Goal: Ask a question

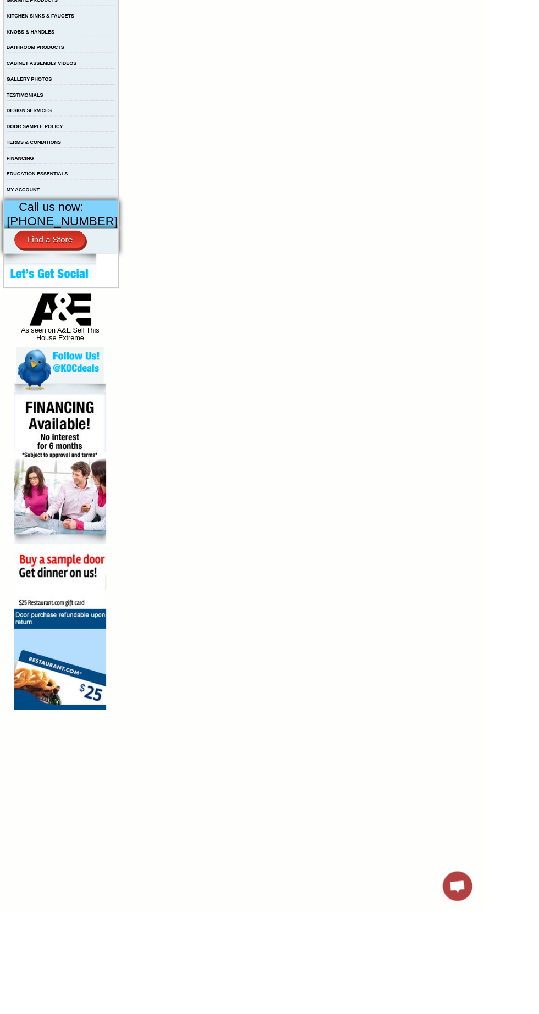
scroll to position [271, 0]
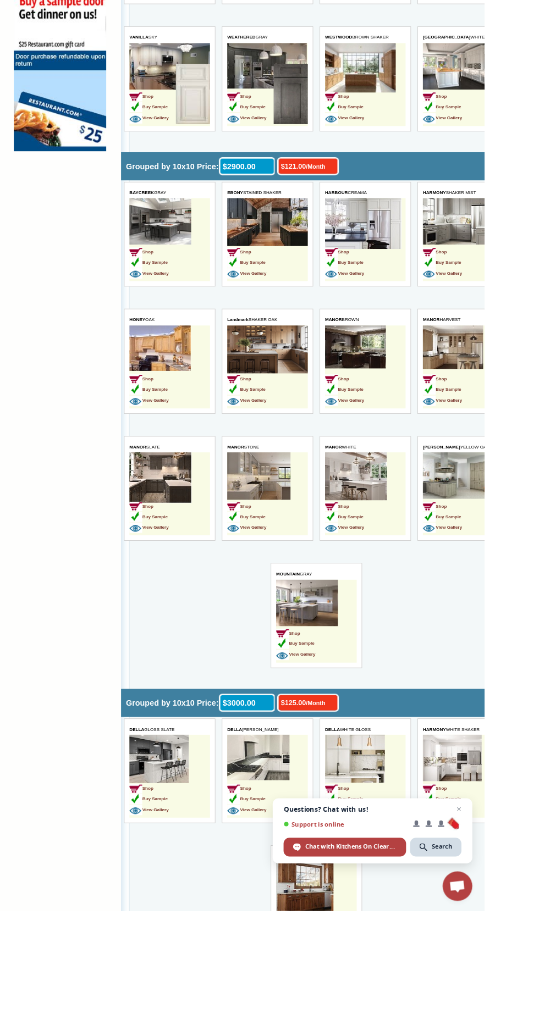
scroll to position [904, 0]
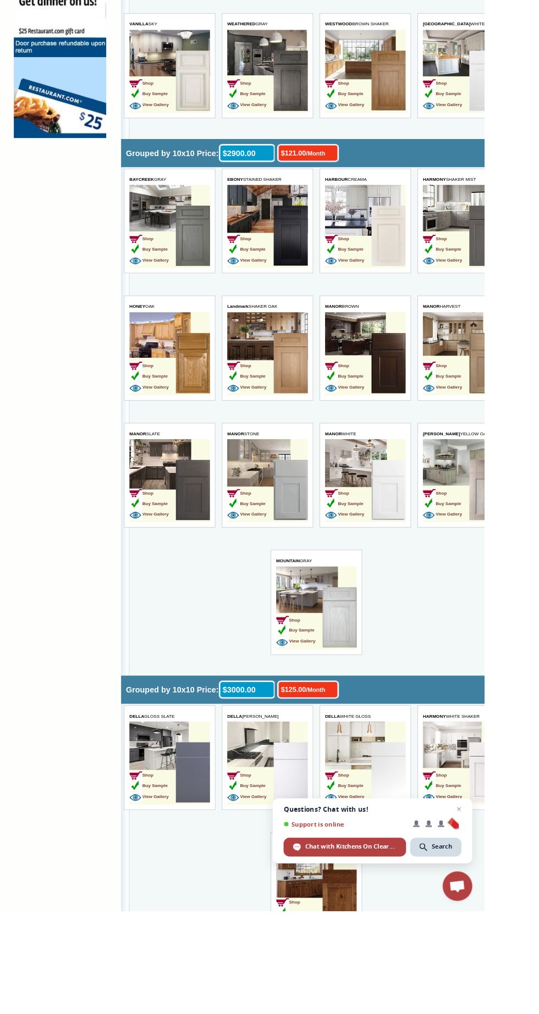
click at [526, 1003] on span "Open chat" at bounding box center [509, 986] width 33 height 33
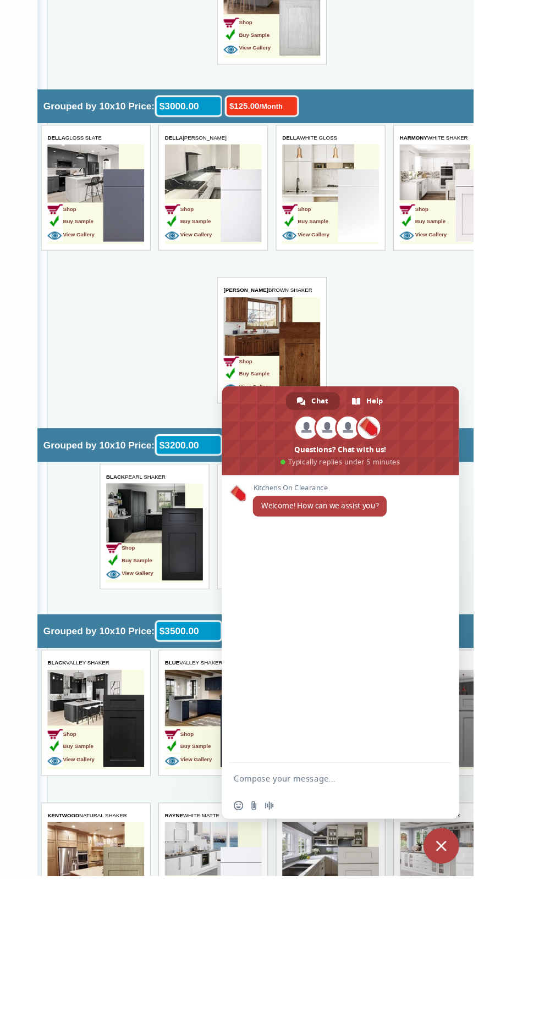
click at [425, 910] on div "Kitchens On Clearance Welcome! How can we assist you?" at bounding box center [416, 776] width 220 height 267
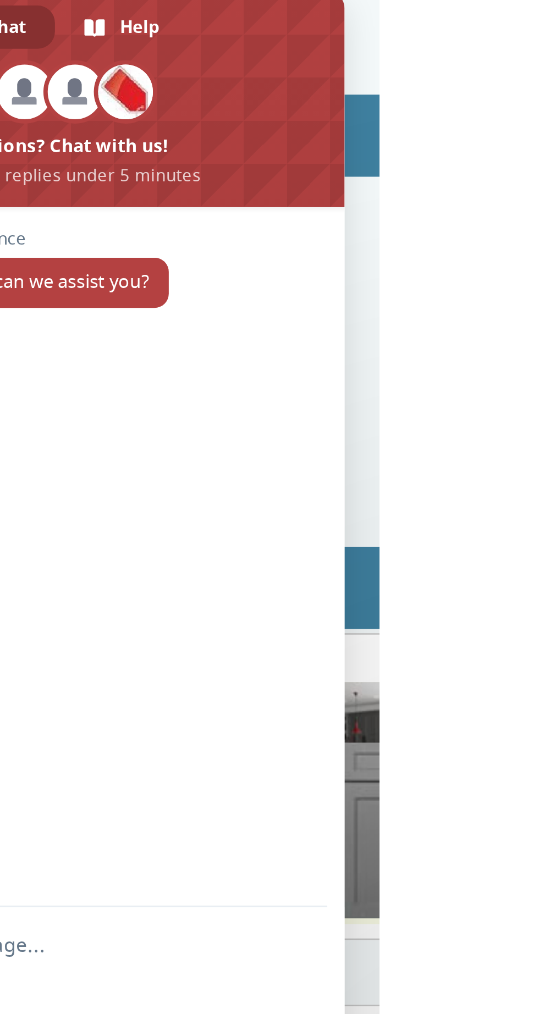
click at [526, 643] on span at bounding box center [416, 601] width 220 height 82
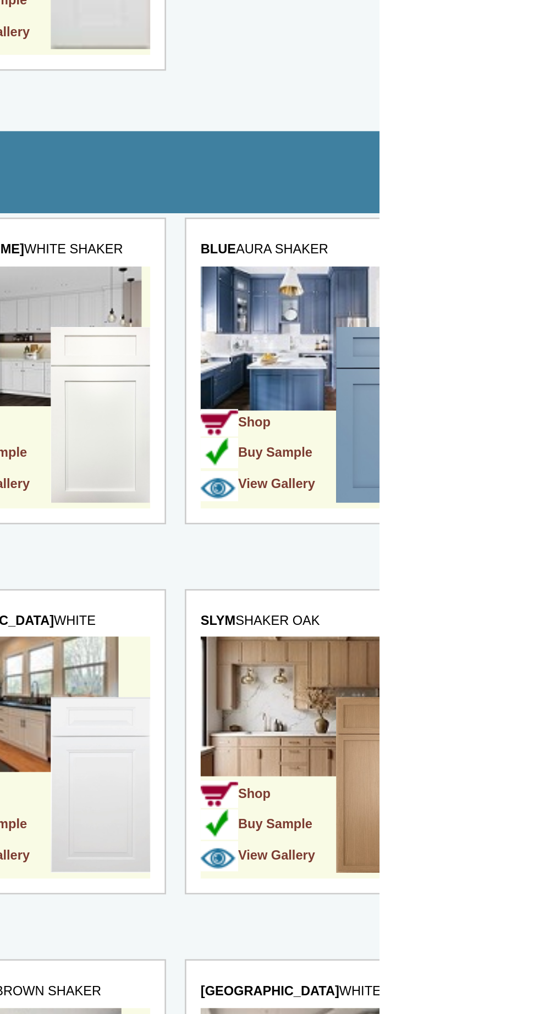
scroll to position [540, 0]
